Goal: Navigation & Orientation: Find specific page/section

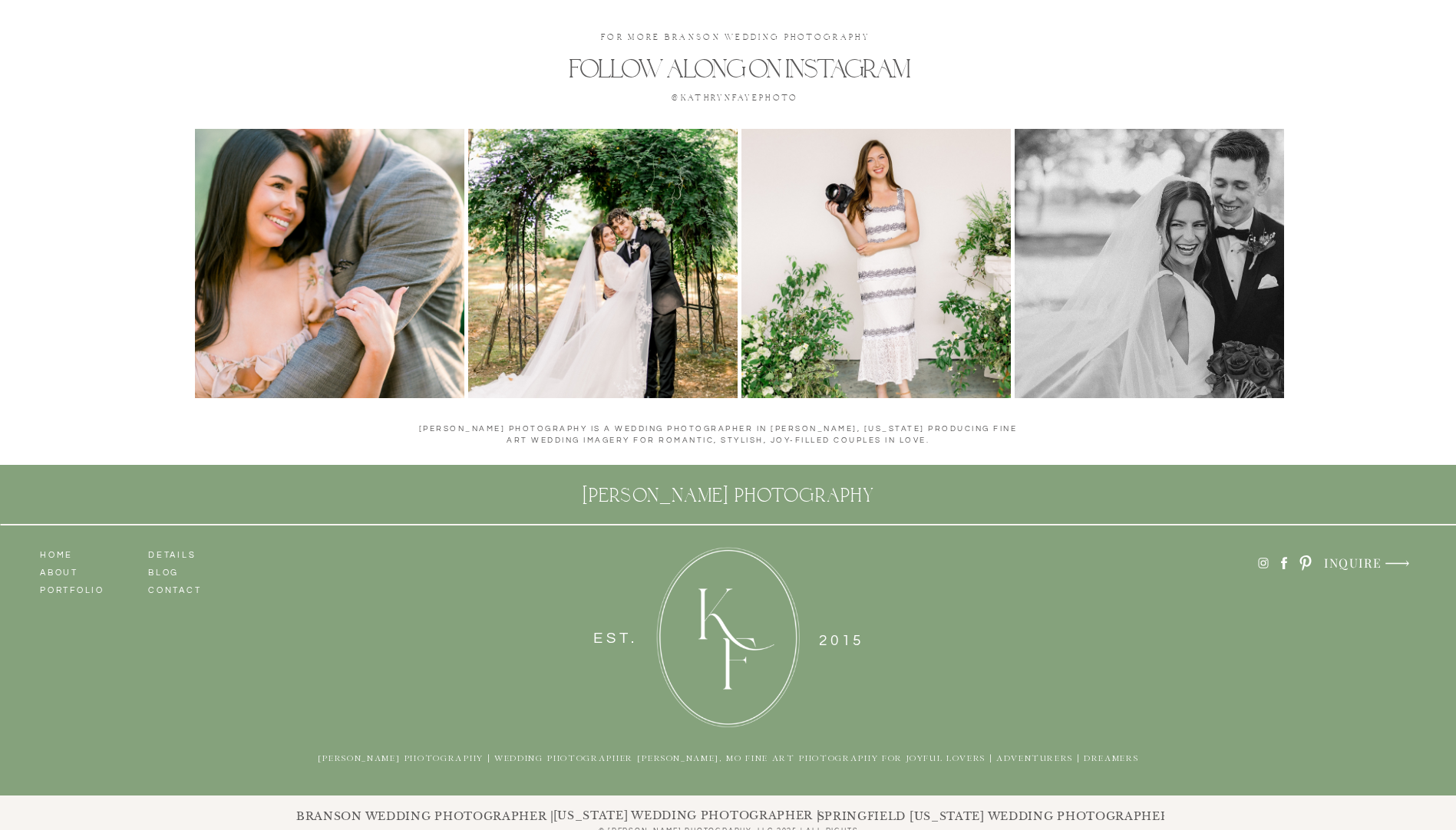
scroll to position [7118, 0]
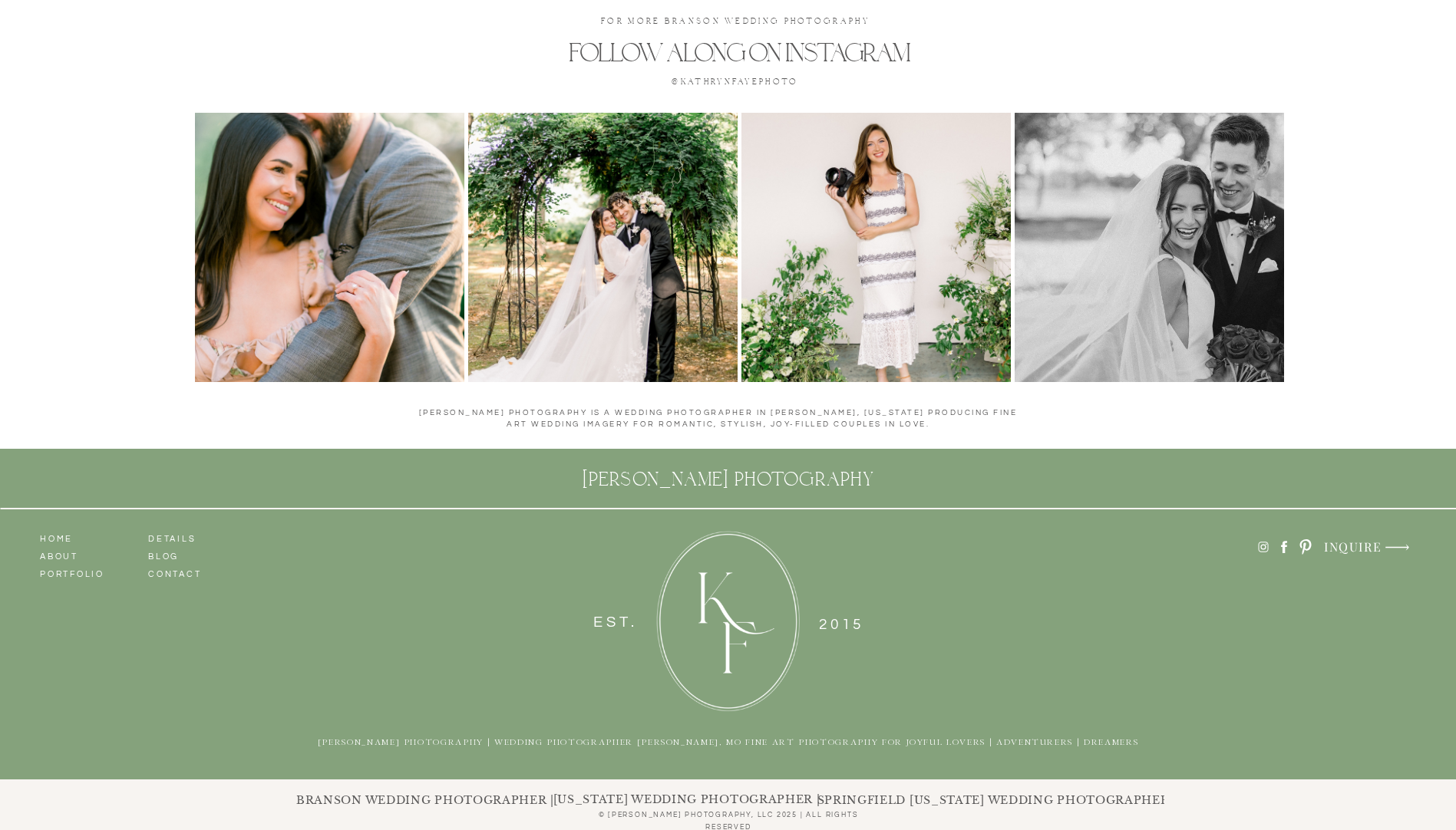
click at [169, 535] on h3 "DETAILS" at bounding box center [192, 537] width 87 height 14
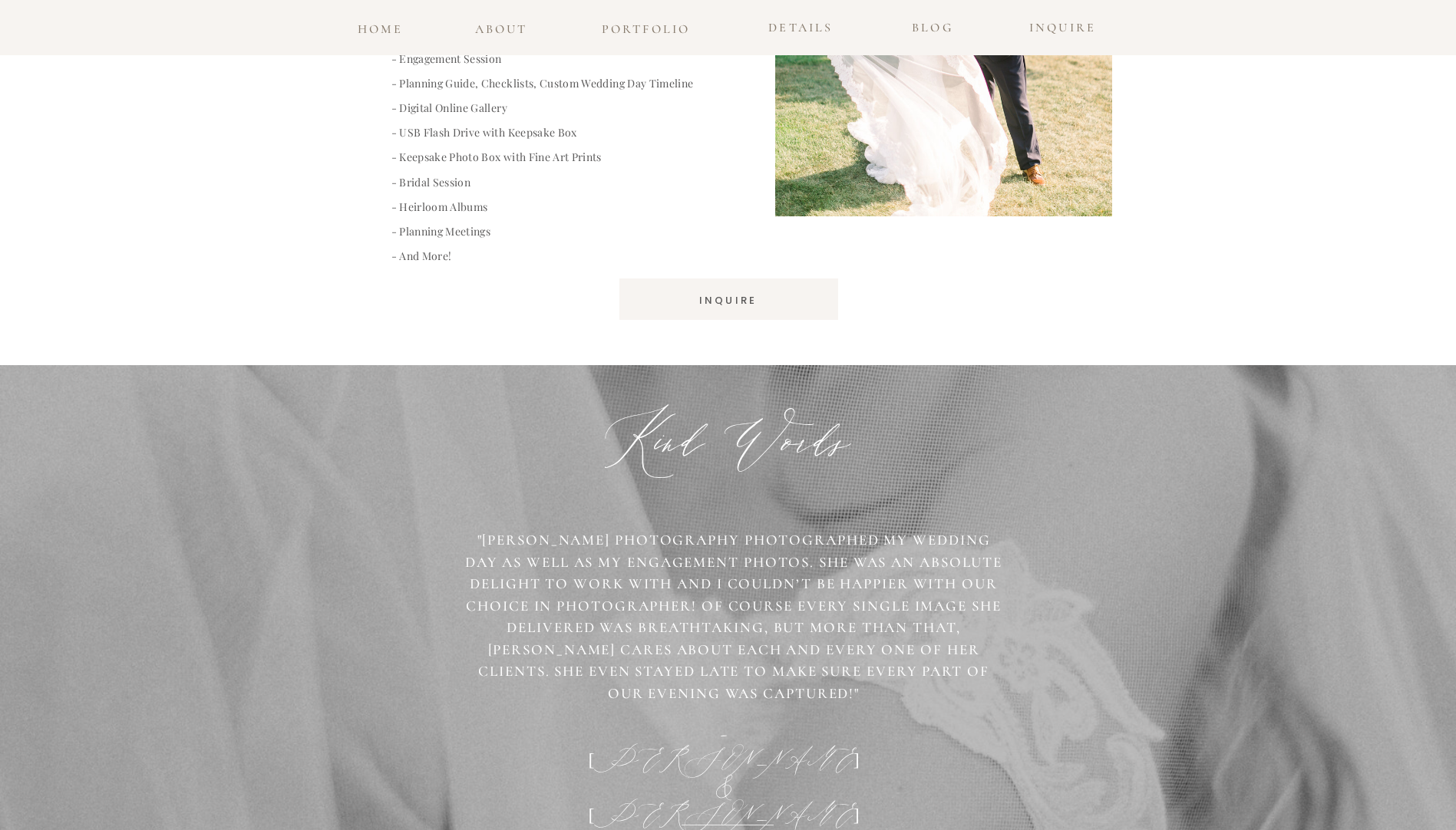
scroll to position [2378, 0]
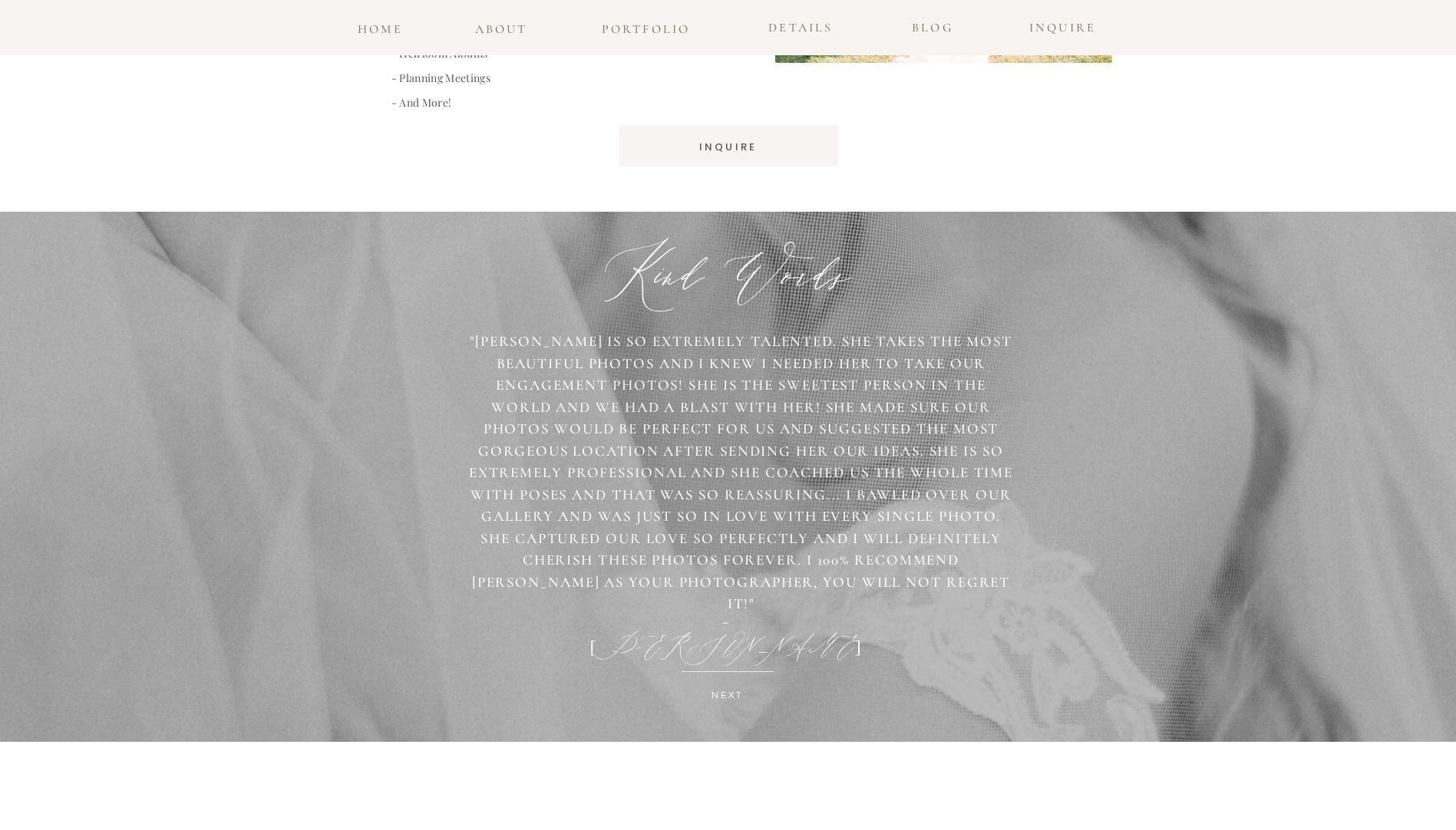
click at [732, 688] on p "NEXT" at bounding box center [728, 698] width 228 height 22
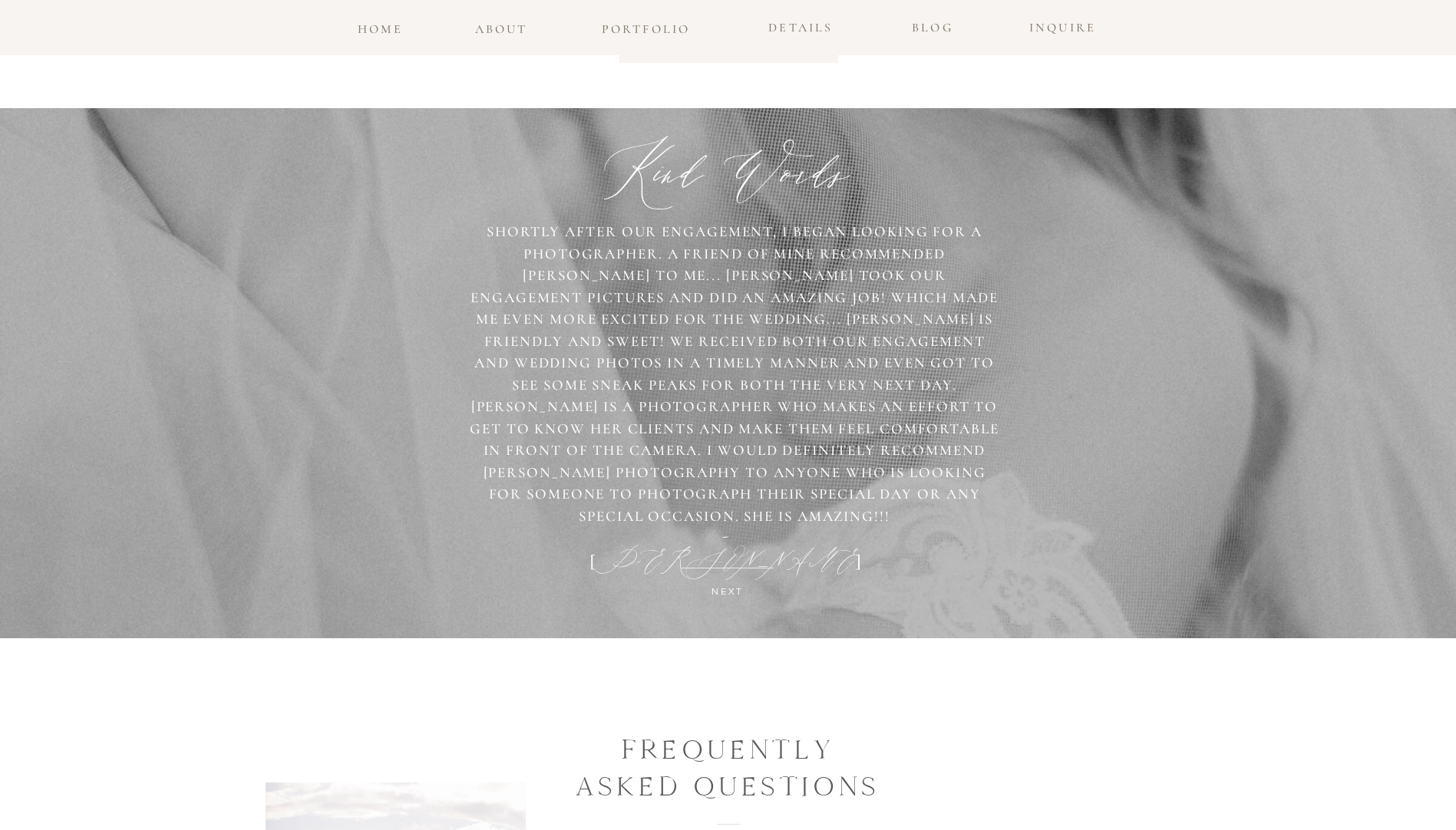
scroll to position [2437, 0]
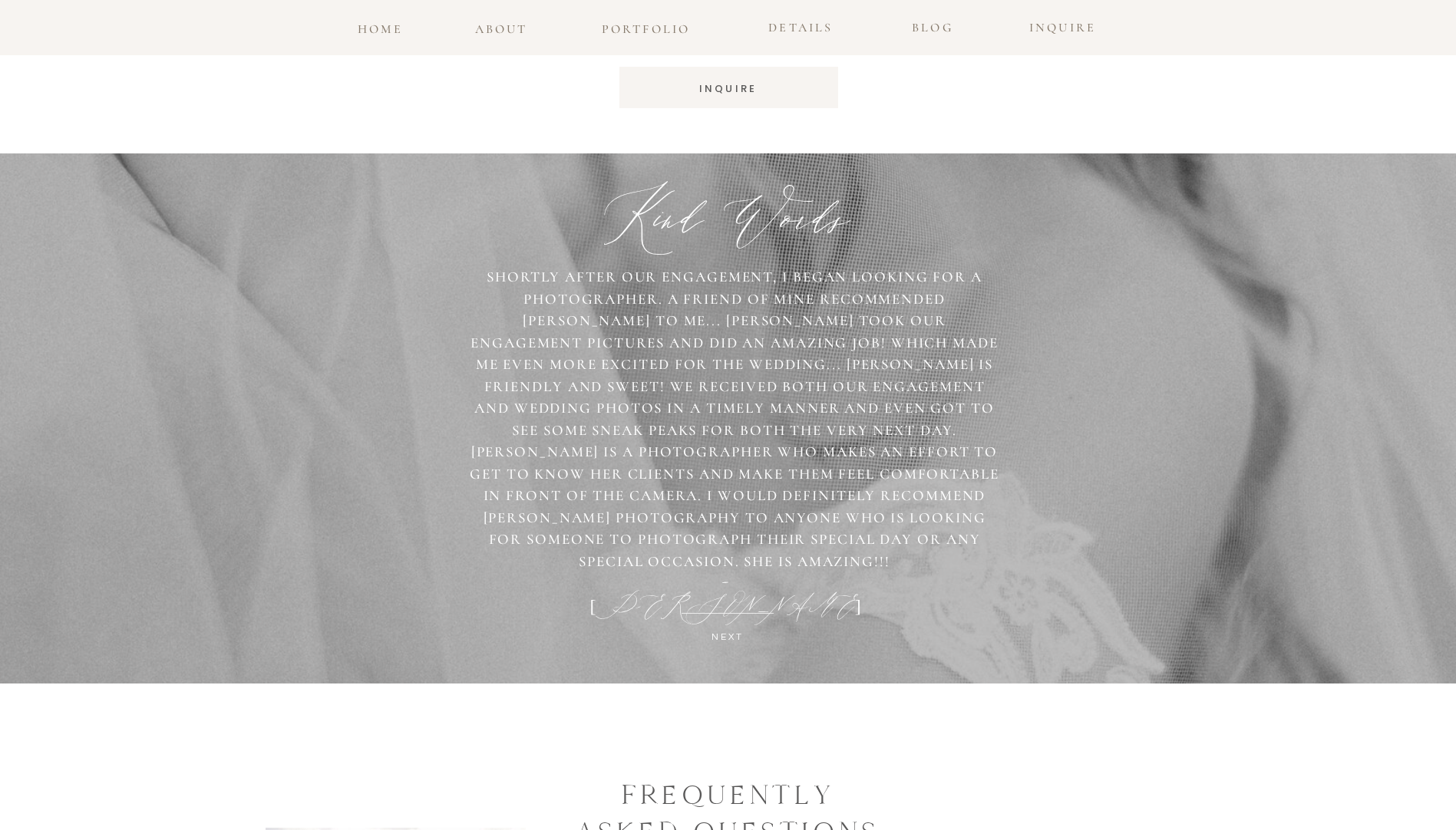
click at [715, 634] on p "NEXT" at bounding box center [728, 640] width 228 height 22
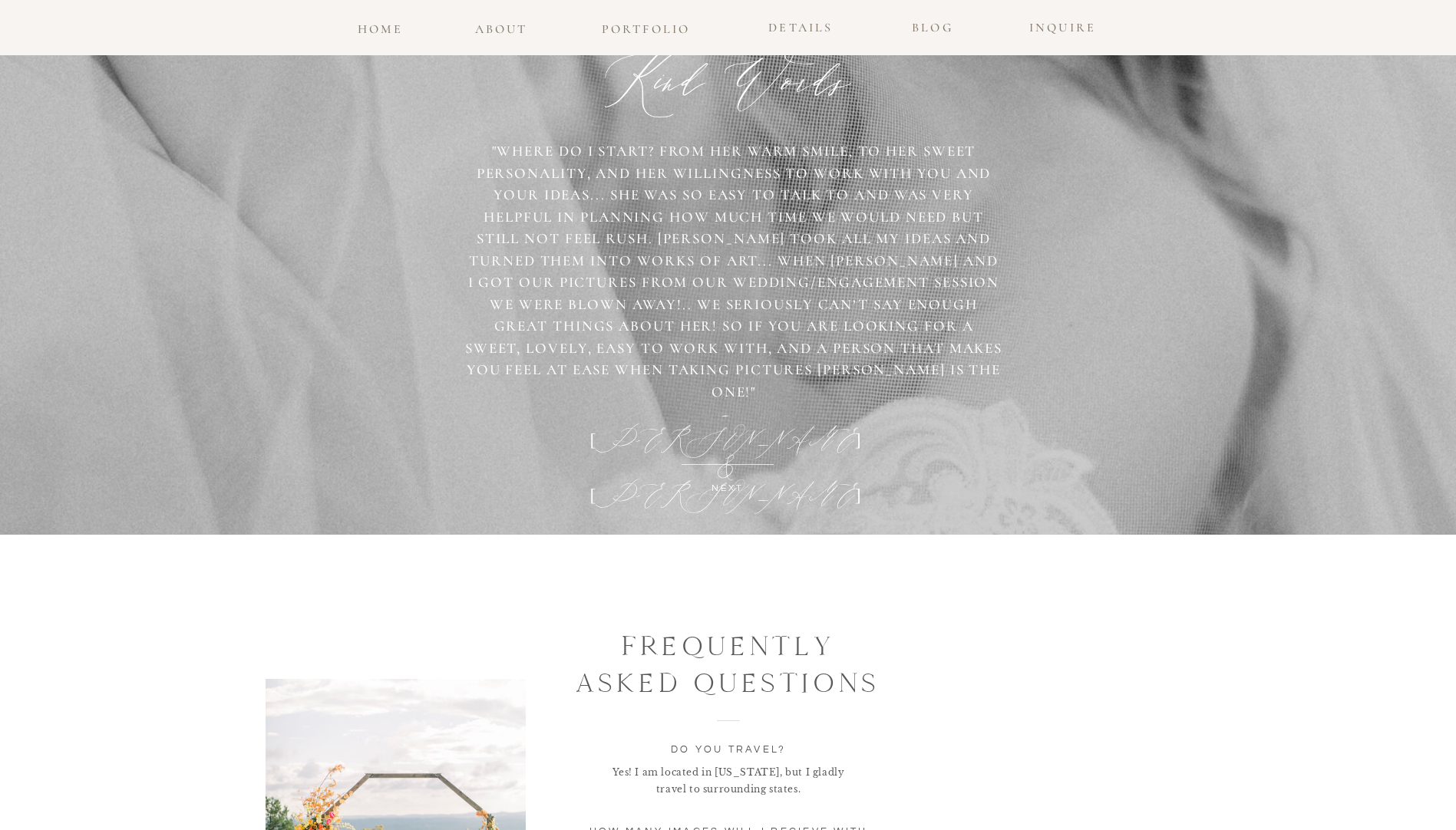
scroll to position [2590, 0]
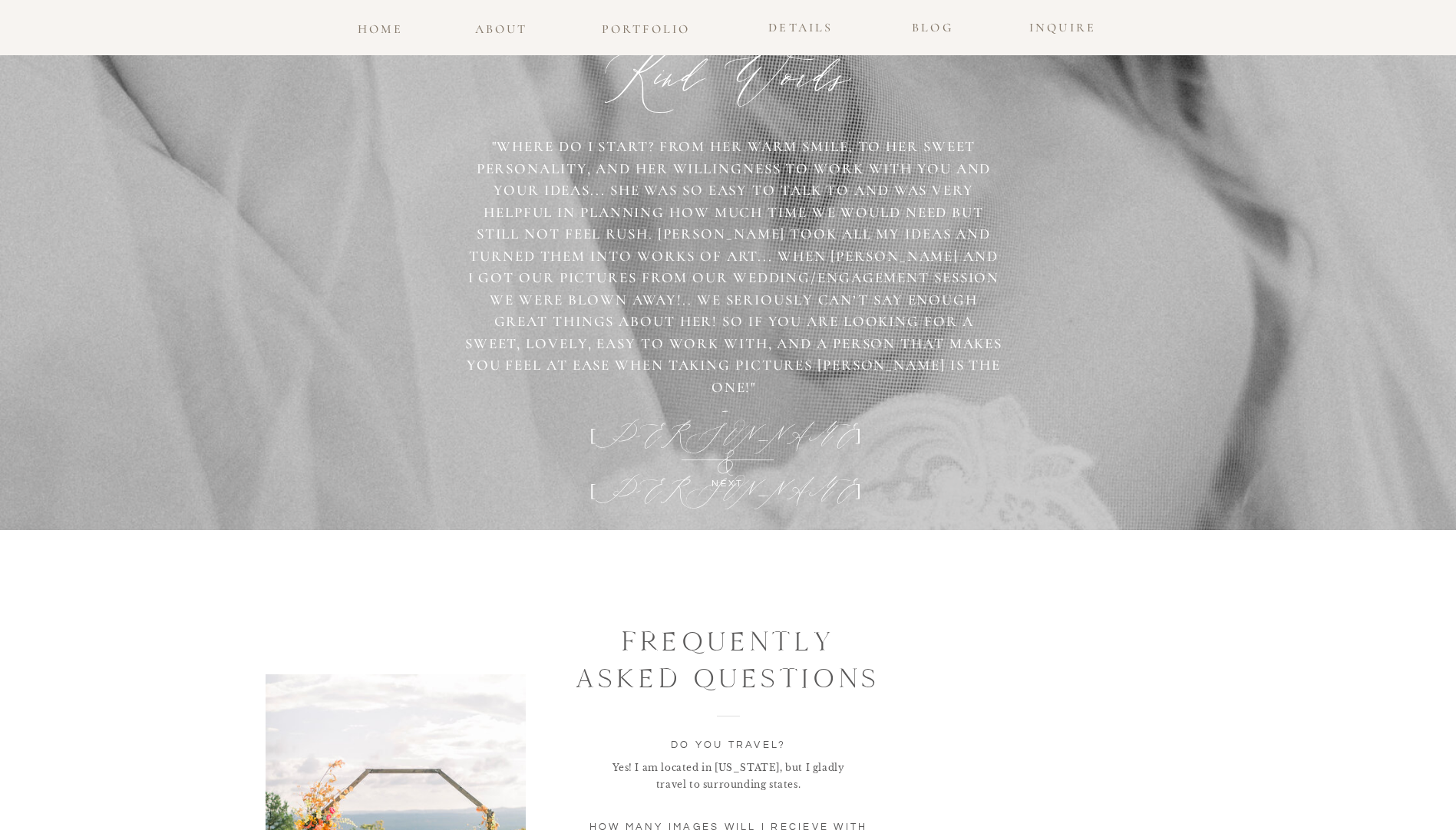
click at [716, 480] on p "NEXT" at bounding box center [728, 487] width 228 height 22
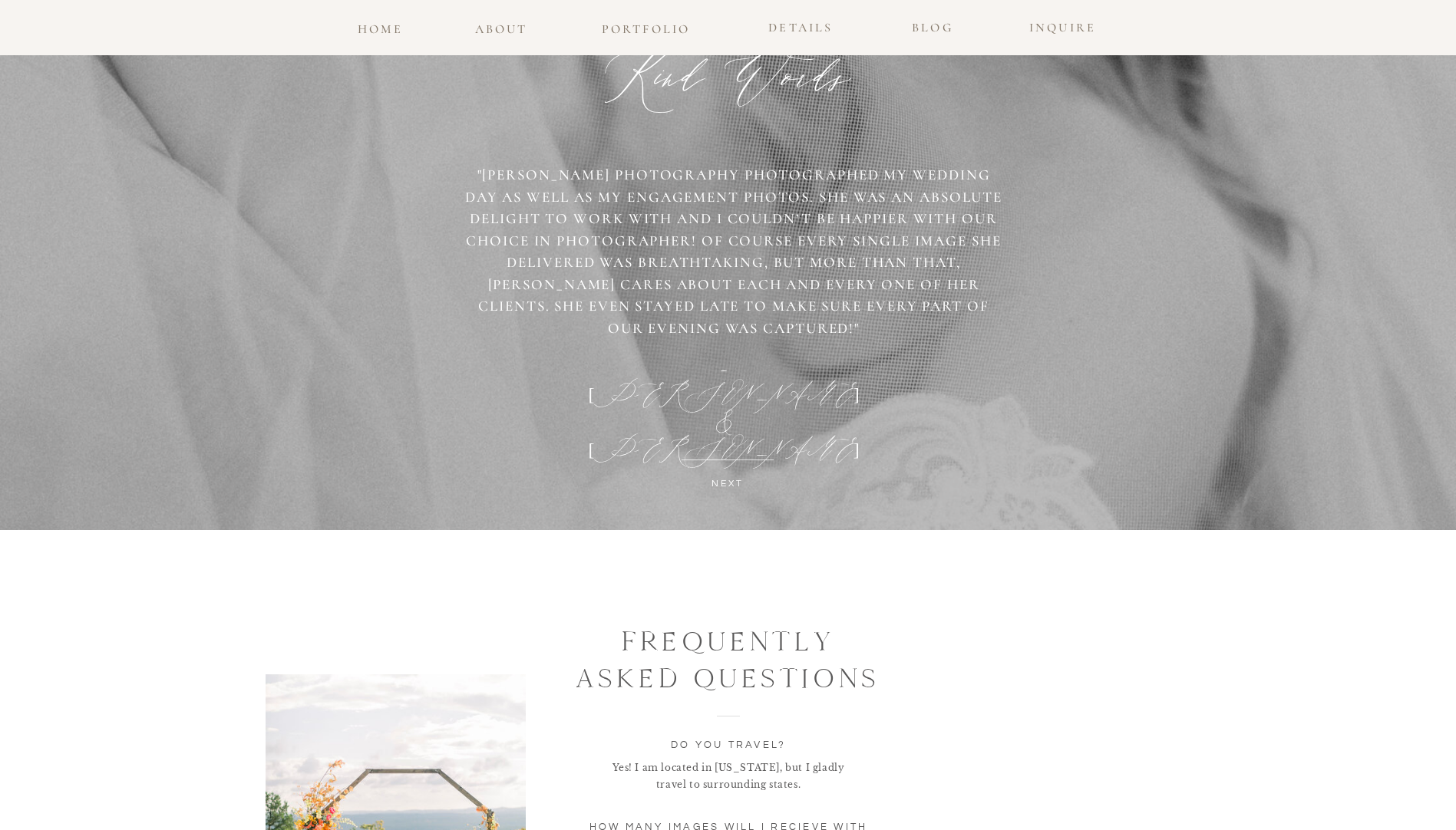
click at [716, 480] on p "NEXT" at bounding box center [728, 487] width 228 height 22
click at [729, 482] on p "NEXT" at bounding box center [728, 487] width 228 height 22
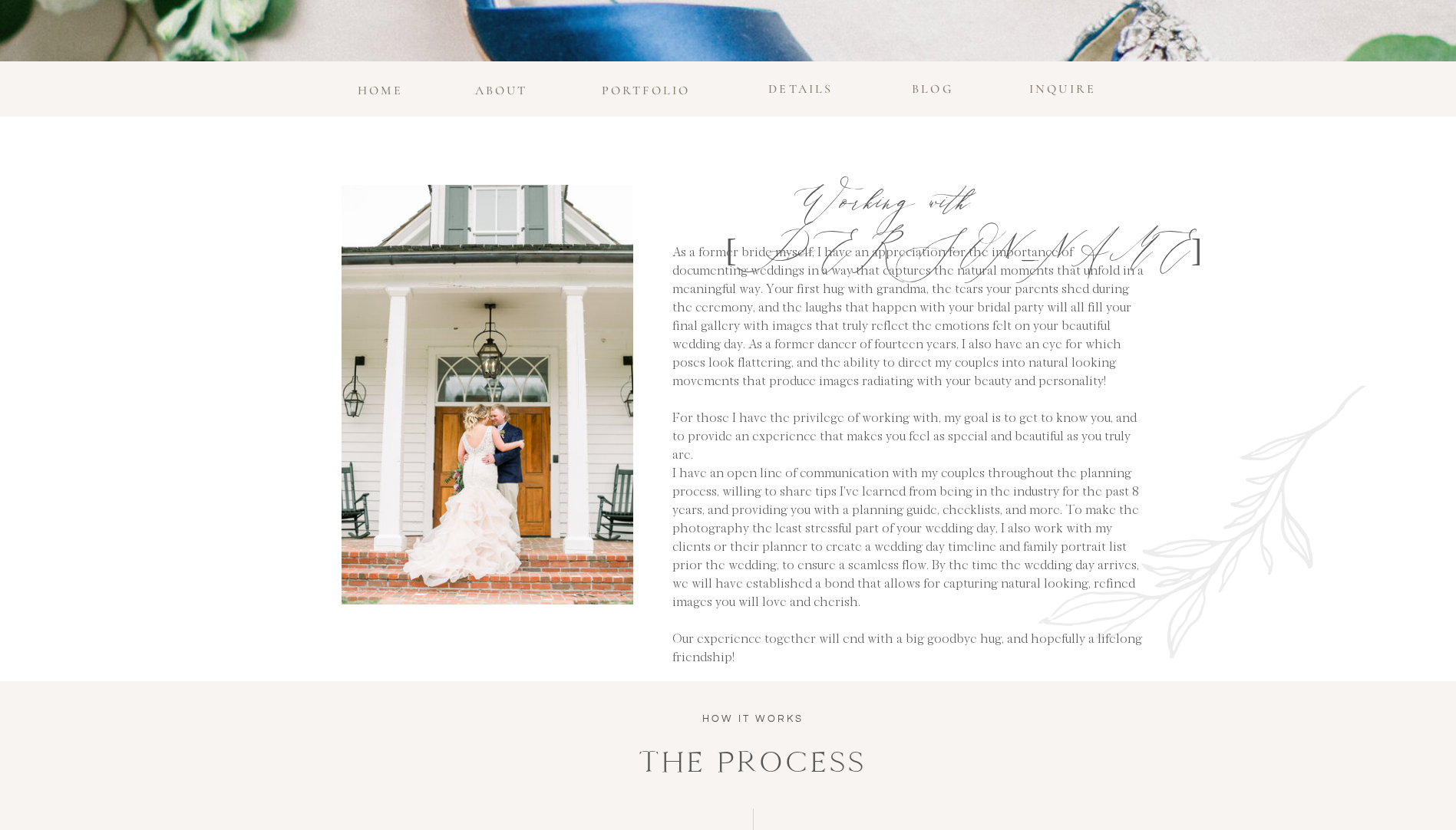
scroll to position [0, 0]
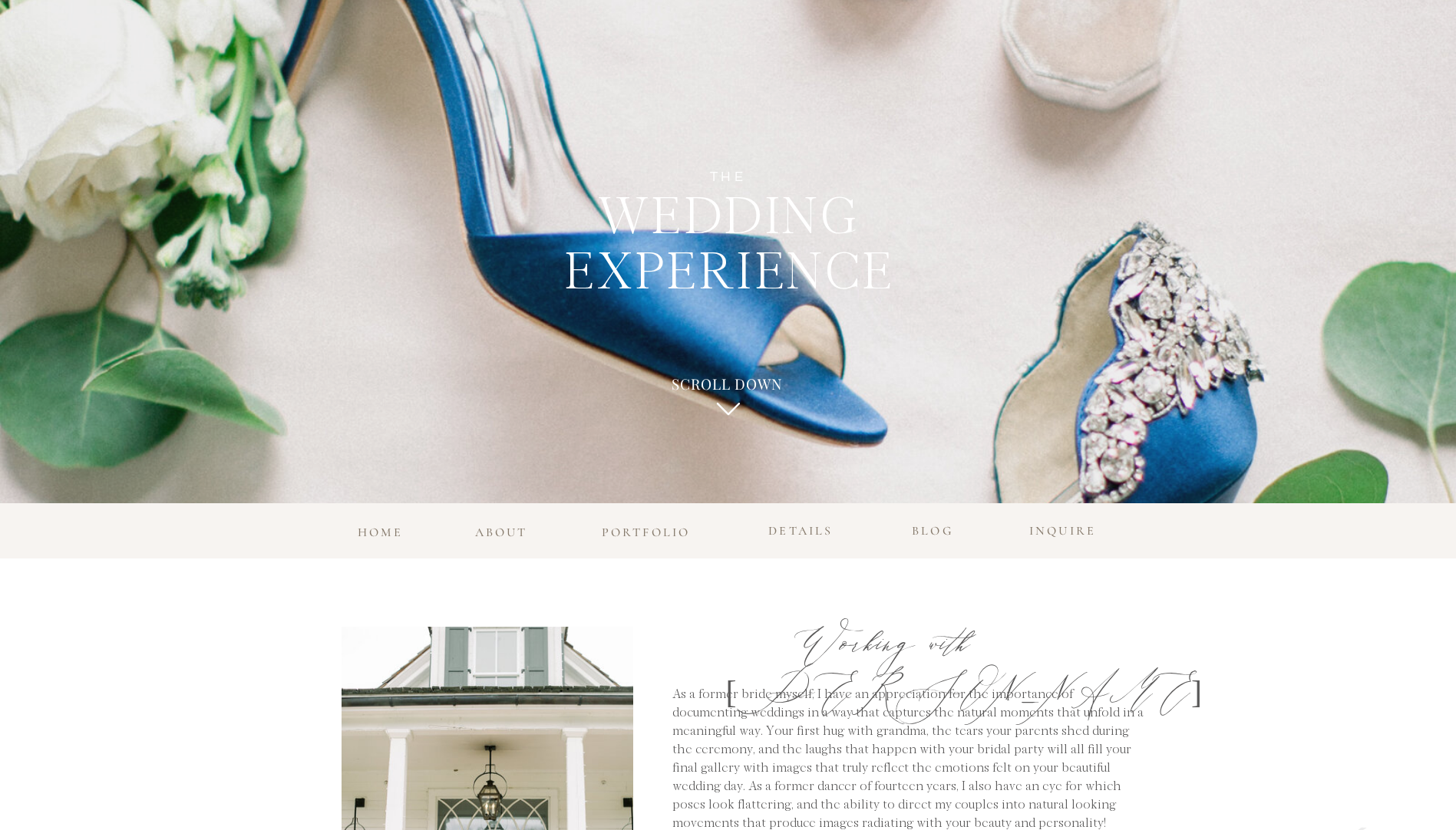
click at [359, 529] on h3 "home" at bounding box center [380, 528] width 50 height 14
